Goal: Task Accomplishment & Management: Use online tool/utility

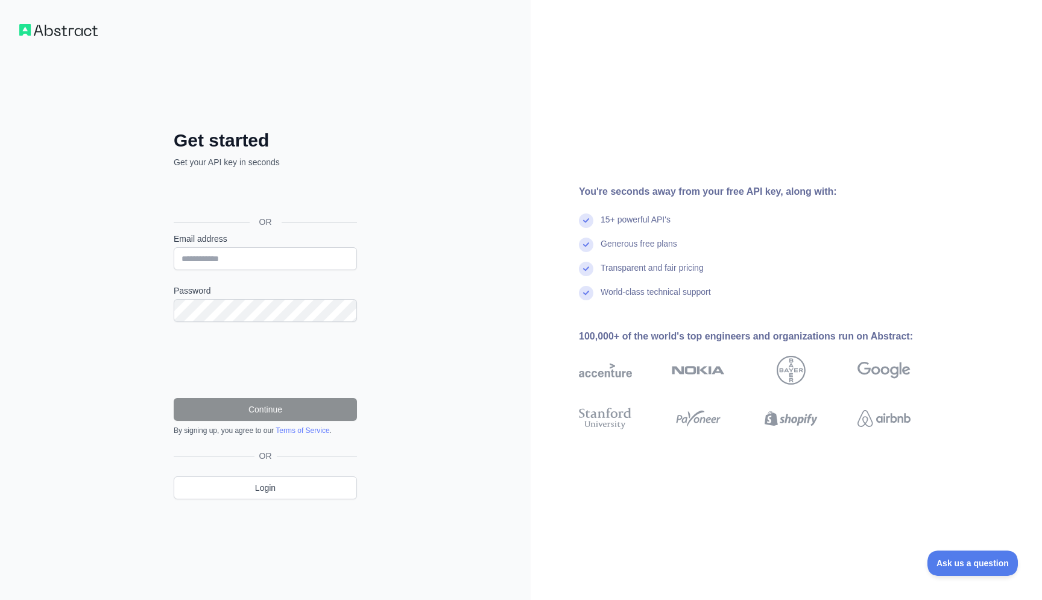
click at [268, 195] on div "Google-ით შესვლა. იხსნება ახალ ჩანართში" at bounding box center [264, 195] width 181 height 27
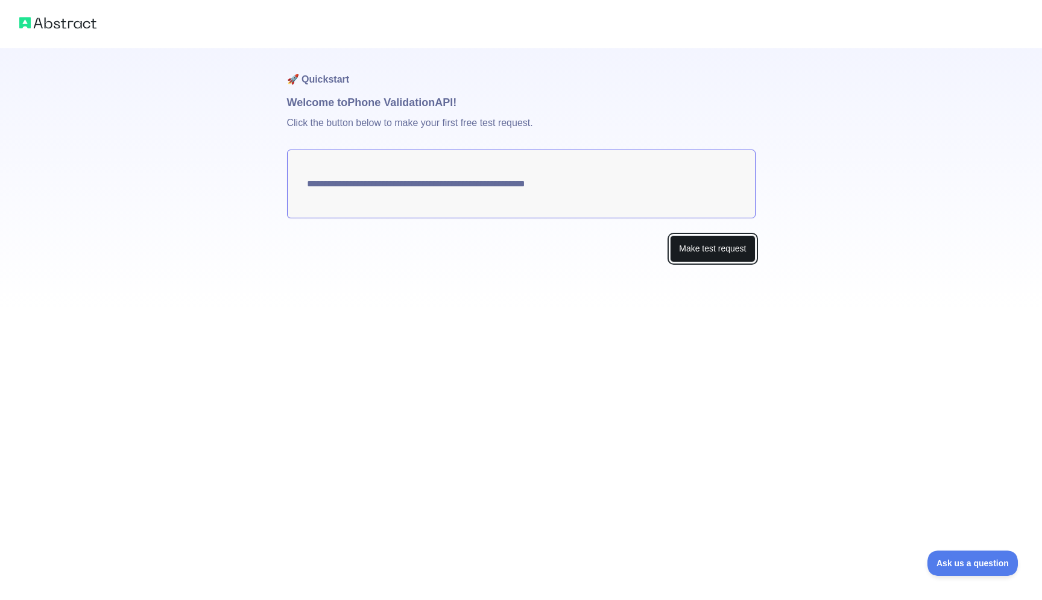
click at [704, 253] on button "Make test request" at bounding box center [712, 248] width 85 height 27
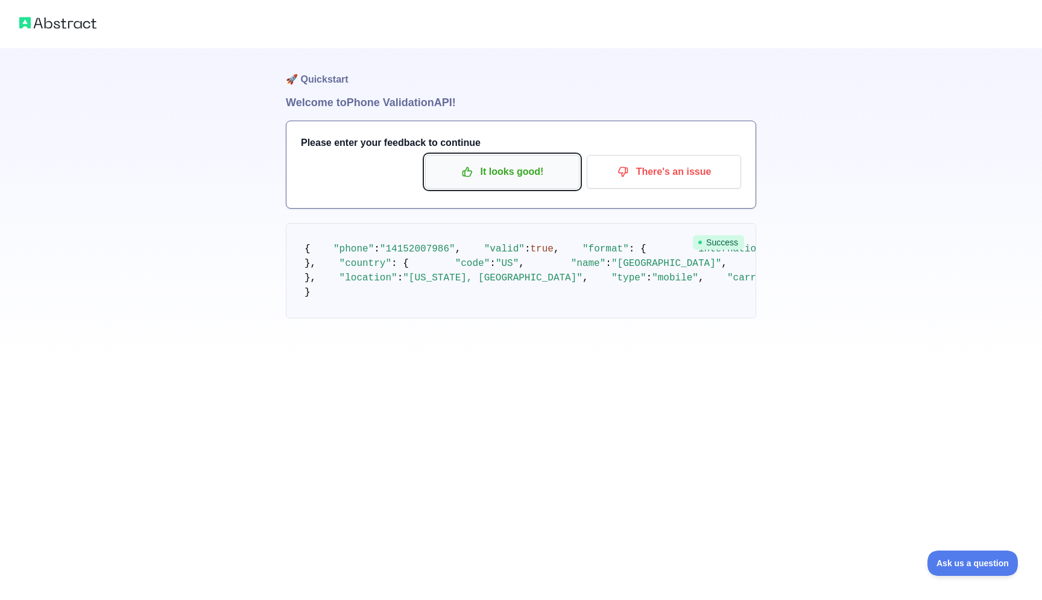
click at [470, 177] on icon "button" at bounding box center [467, 172] width 9 height 9
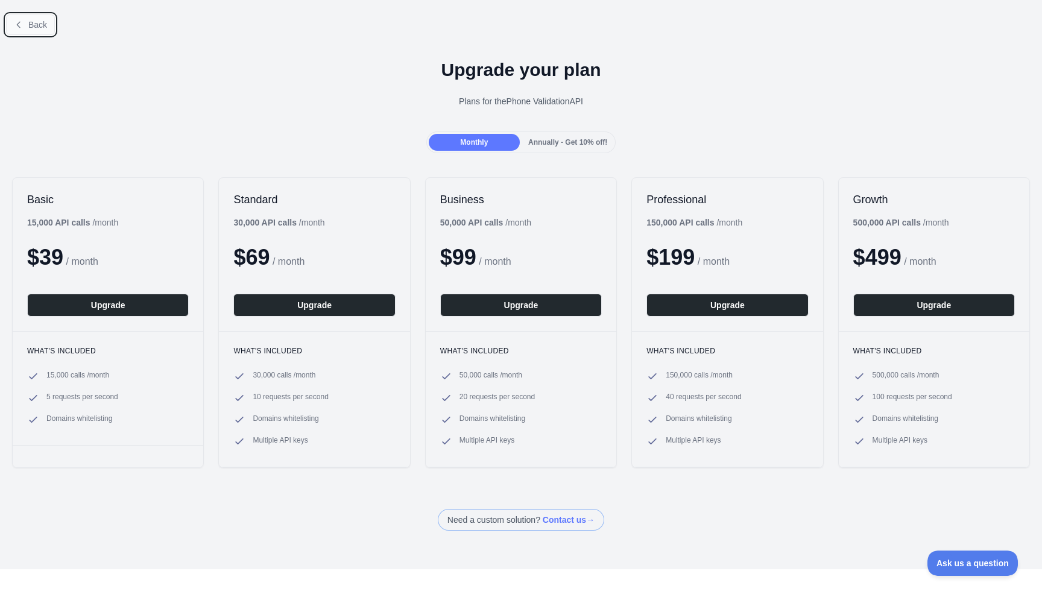
click at [33, 19] on button "Back" at bounding box center [30, 24] width 49 height 21
